Goal: Transaction & Acquisition: Purchase product/service

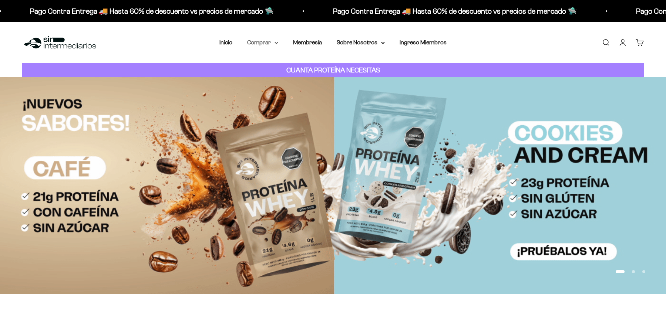
click at [276, 44] on icon at bounding box center [276, 42] width 3 height 1
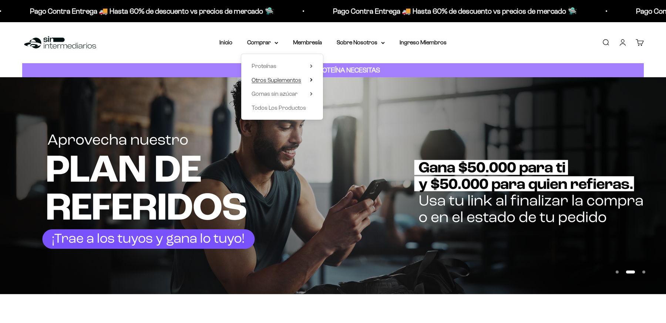
click at [285, 78] on span "Otros Suplementos" at bounding box center [277, 80] width 50 height 6
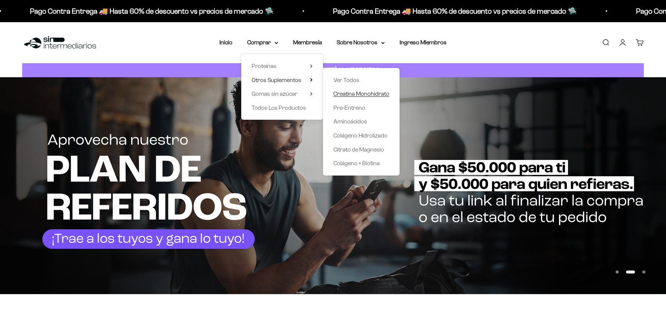
click at [349, 95] on span "Creatina Monohidrato" at bounding box center [361, 94] width 56 height 6
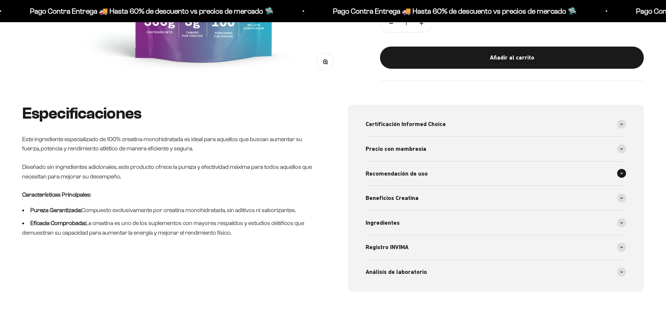
scroll to position [301, 0]
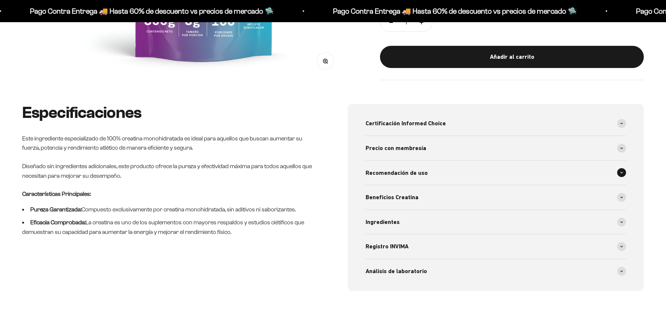
click at [624, 176] on span at bounding box center [621, 172] width 9 height 9
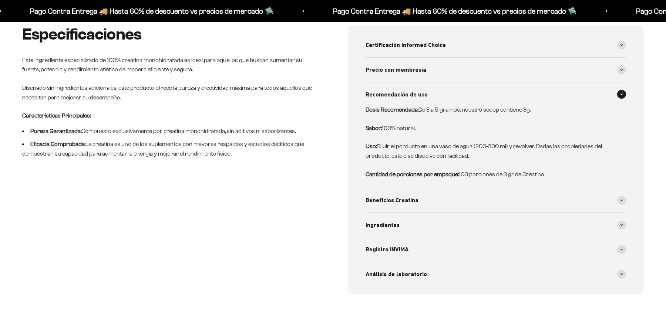
scroll to position [382, 0]
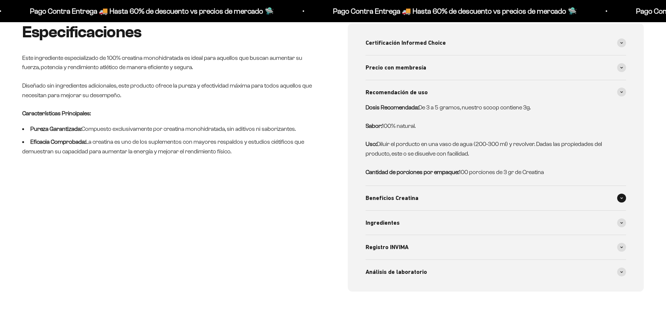
click at [623, 200] on span at bounding box center [621, 198] width 9 height 9
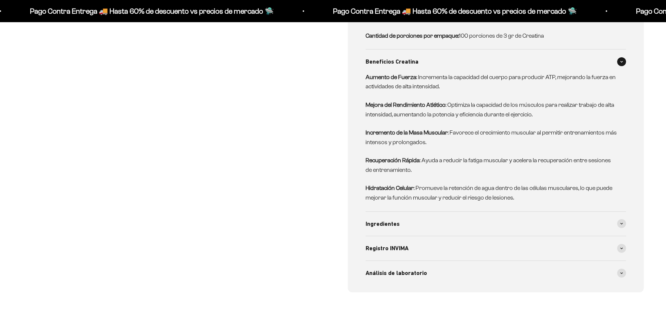
scroll to position [522, 0]
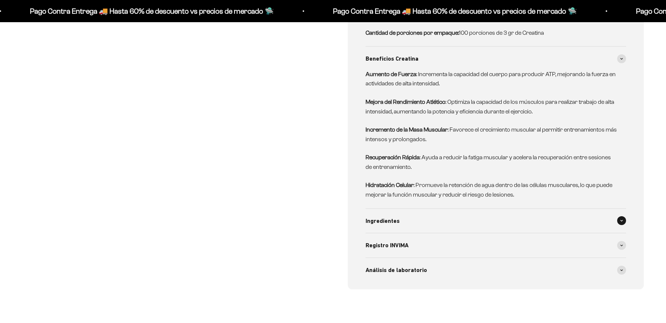
click at [622, 221] on icon at bounding box center [621, 221] width 3 height 2
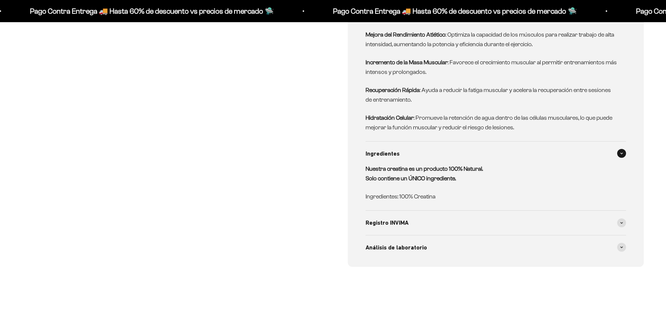
scroll to position [596, 0]
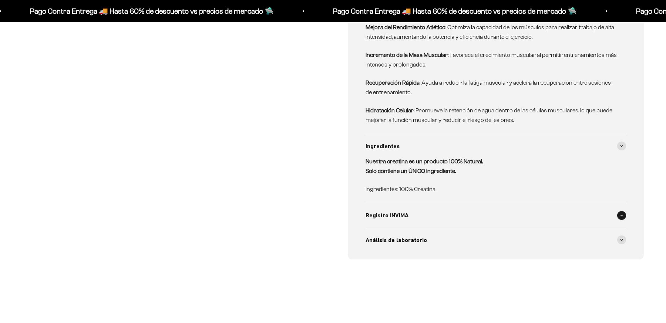
click at [620, 211] on span at bounding box center [621, 215] width 9 height 9
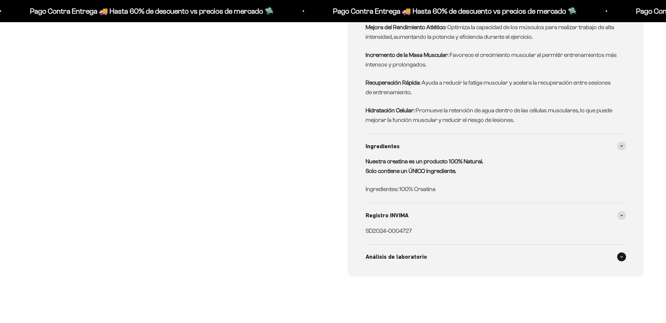
click at [623, 253] on span at bounding box center [621, 257] width 9 height 9
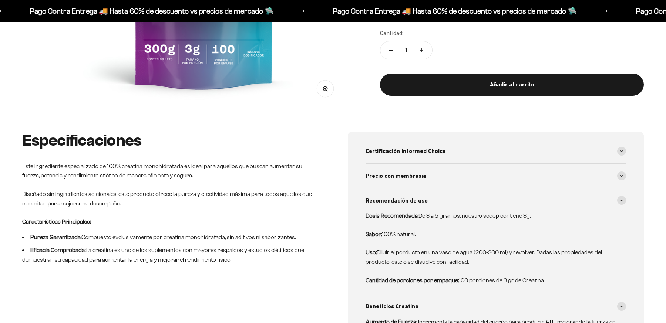
scroll to position [0, 0]
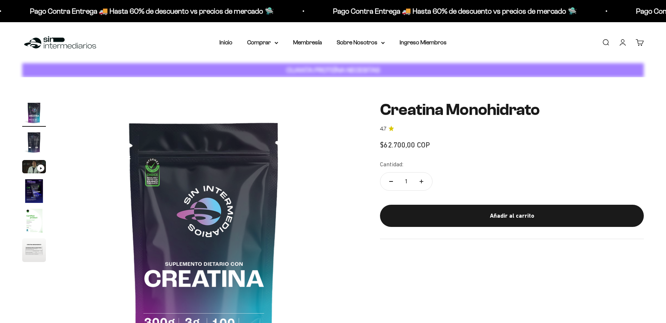
click at [623, 44] on link "Cuenta" at bounding box center [622, 42] width 8 height 8
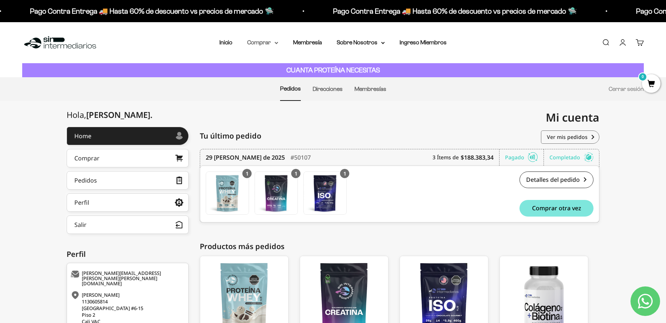
click at [275, 41] on summary "Comprar" at bounding box center [262, 43] width 31 height 10
click at [281, 79] on span "Otros Suplementos" at bounding box center [277, 80] width 50 height 6
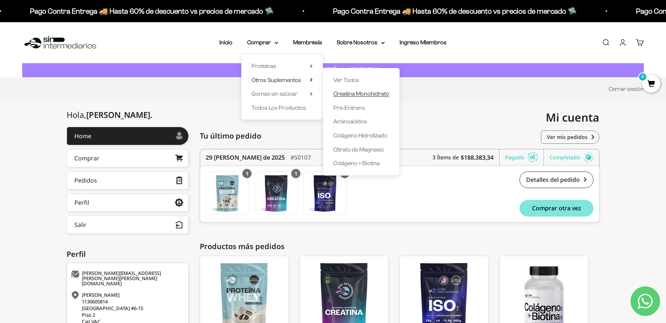
click at [340, 92] on span "Creatina Monohidrato" at bounding box center [361, 94] width 56 height 6
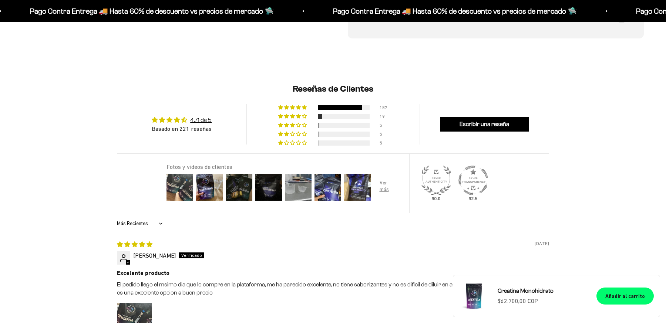
scroll to position [555, 0]
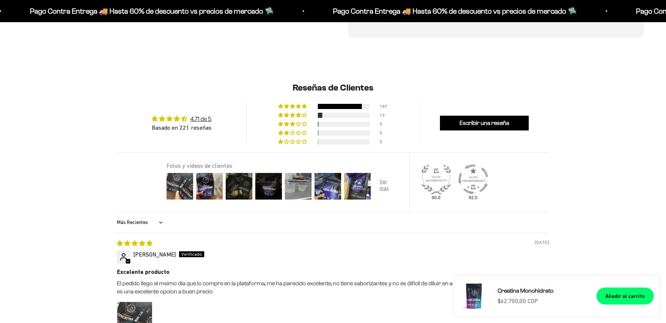
click at [316, 199] on img at bounding box center [328, 187] width 30 height 30
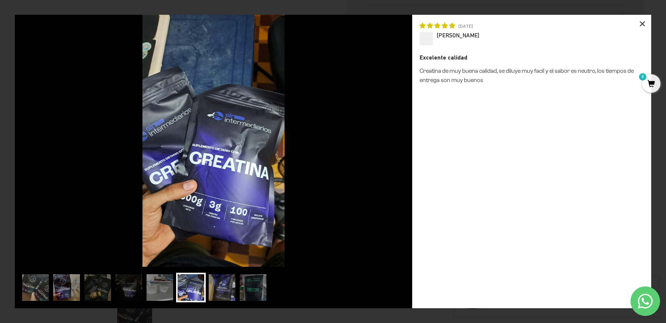
click at [639, 20] on div "×" at bounding box center [642, 24] width 18 height 18
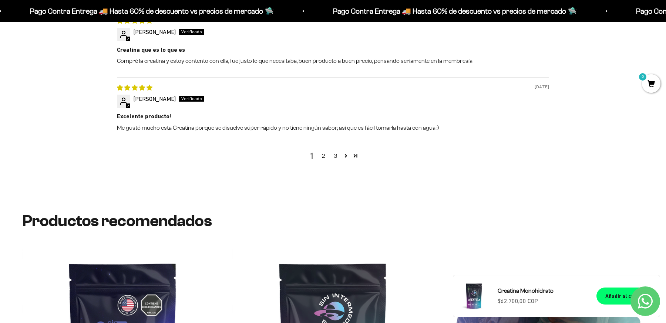
scroll to position [1018, 0]
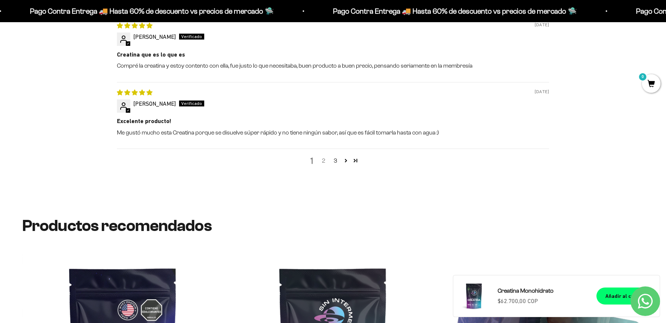
click at [323, 161] on link "2" at bounding box center [323, 160] width 12 height 9
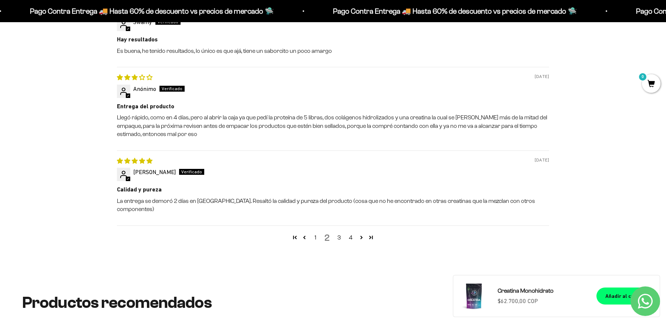
scroll to position [922, 0]
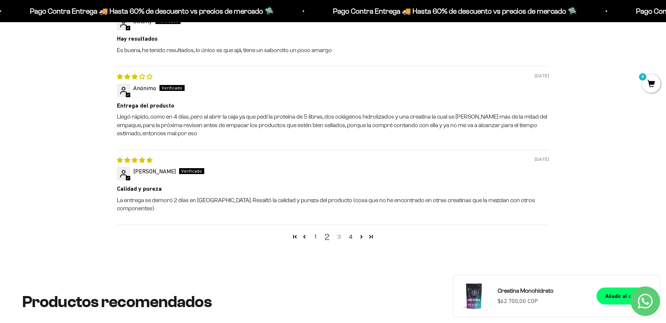
click at [338, 233] on link "3" at bounding box center [339, 237] width 12 height 9
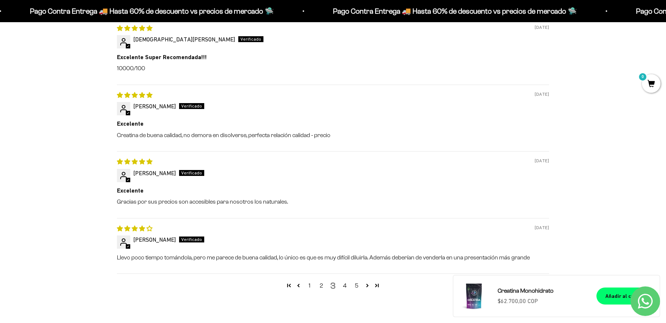
scroll to position [840, 0]
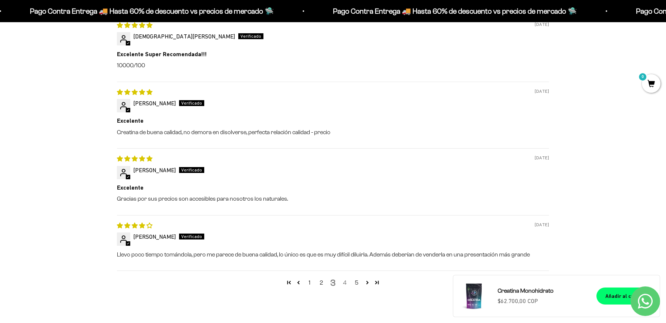
click at [344, 283] on link "4" at bounding box center [345, 283] width 12 height 9
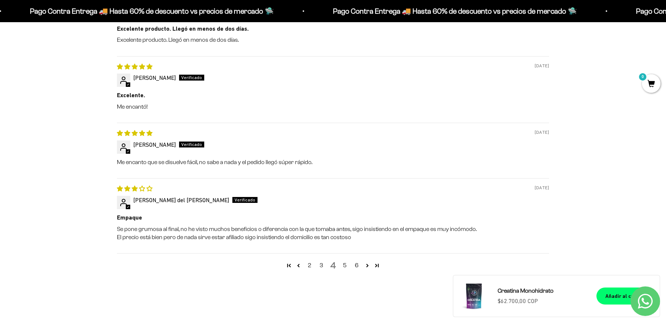
scroll to position [867, 0]
click at [348, 265] on link "5" at bounding box center [345, 264] width 12 height 9
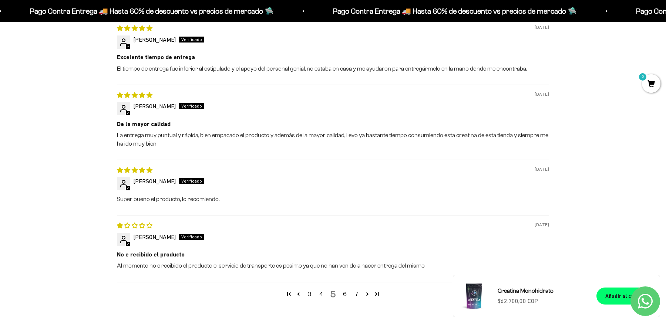
scroll to position [858, 0]
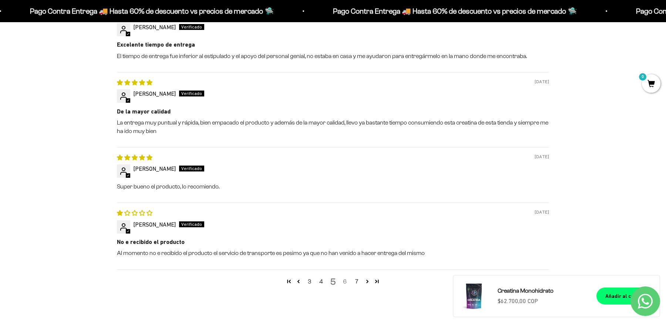
click at [346, 283] on link "6" at bounding box center [345, 281] width 12 height 9
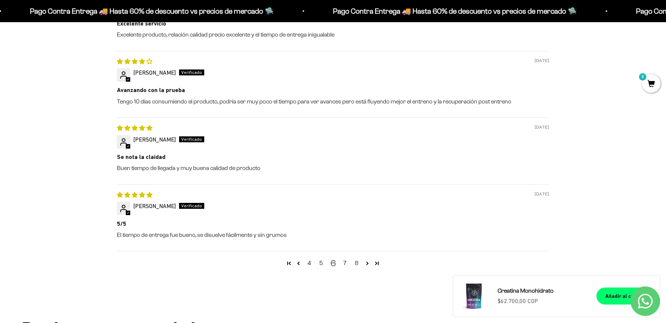
scroll to position [871, 0]
click at [347, 262] on link "7" at bounding box center [345, 263] width 12 height 9
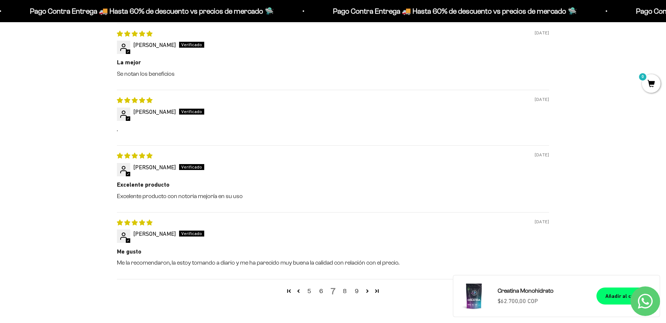
scroll to position [835, 0]
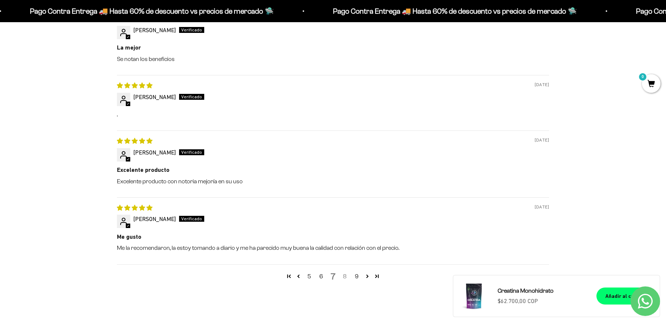
click at [347, 276] on link "8" at bounding box center [345, 276] width 12 height 9
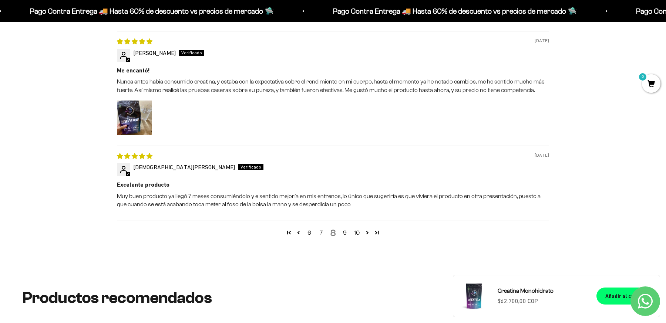
scroll to position [955, 0]
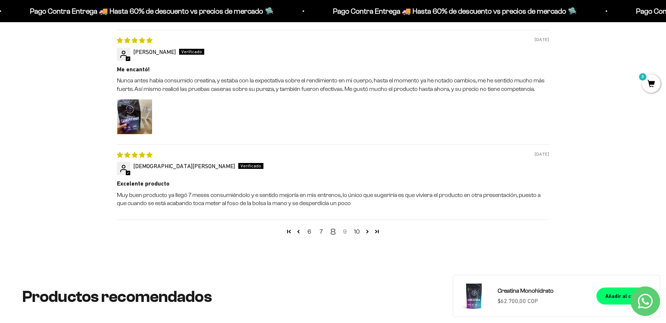
click at [345, 231] on link "9" at bounding box center [345, 231] width 12 height 9
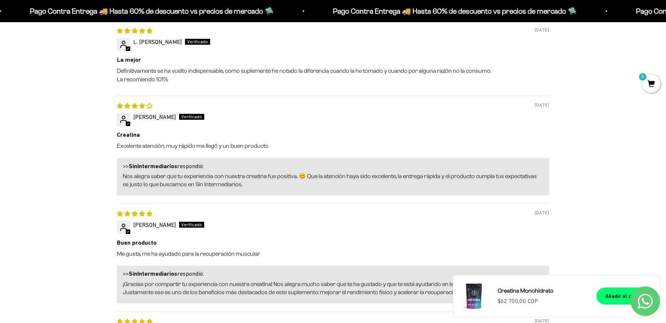
scroll to position [0, 0]
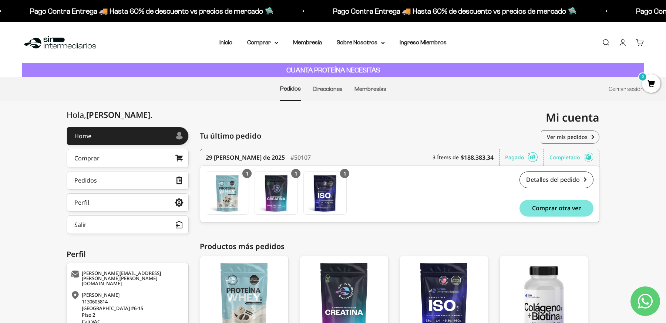
scroll to position [79, 0]
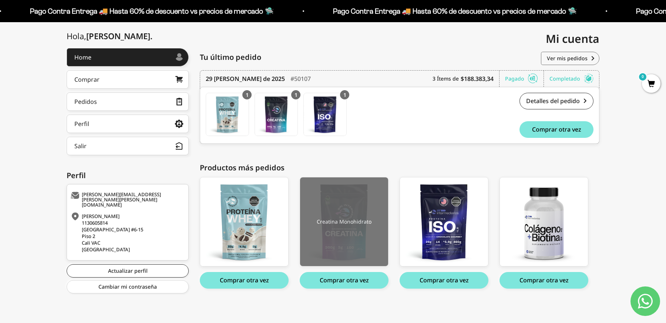
click at [349, 215] on img at bounding box center [344, 222] width 88 height 89
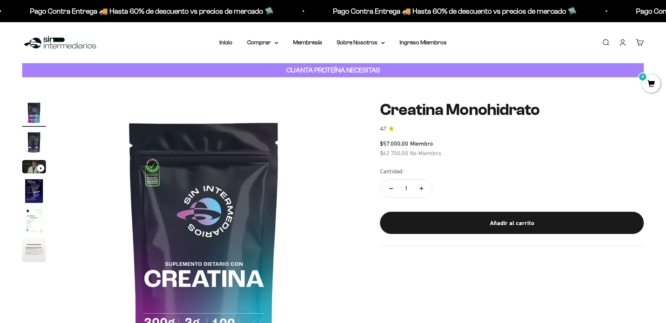
click at [33, 249] on img "Ir al artículo 6" at bounding box center [34, 251] width 24 height 24
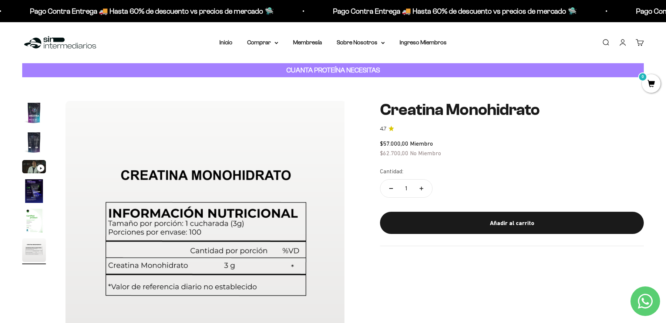
scroll to position [0, 1448]
click at [36, 191] on img "Ir al artículo 4" at bounding box center [34, 191] width 24 height 24
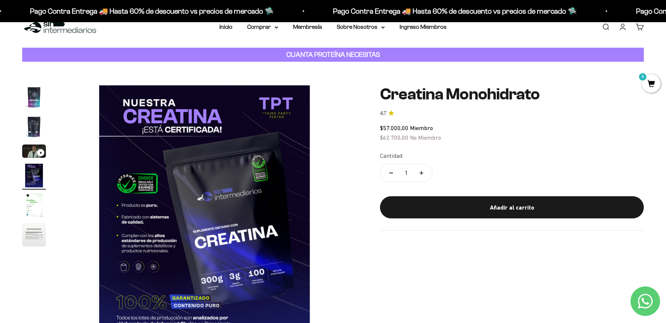
scroll to position [0, 0]
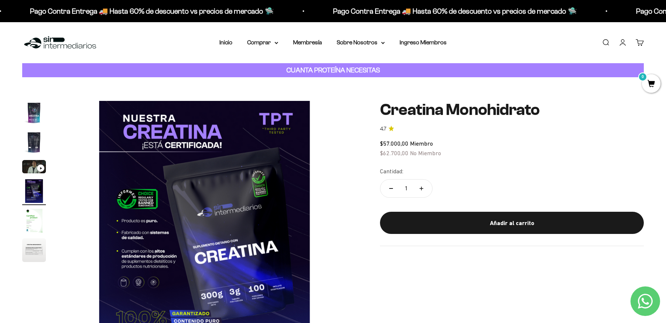
click at [188, 246] on img at bounding box center [204, 241] width 281 height 281
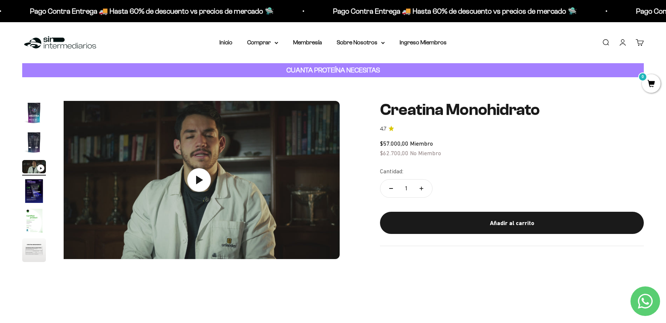
scroll to position [0, 579]
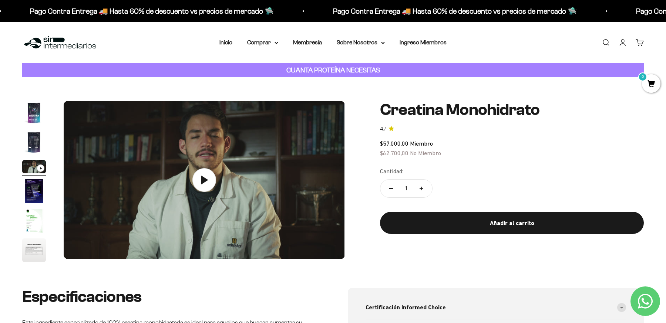
click at [34, 118] on img "Ir al artículo 1" at bounding box center [34, 113] width 24 height 24
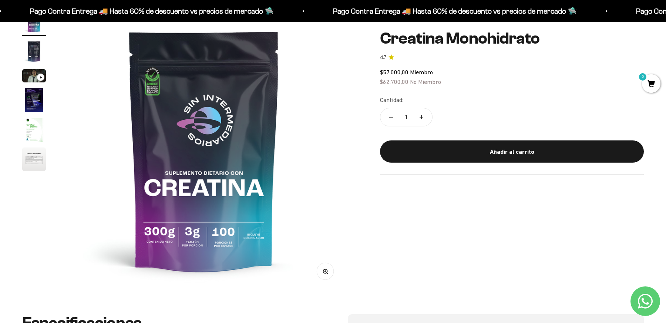
scroll to position [0, 0]
